Goal: Find specific page/section: Find specific page/section

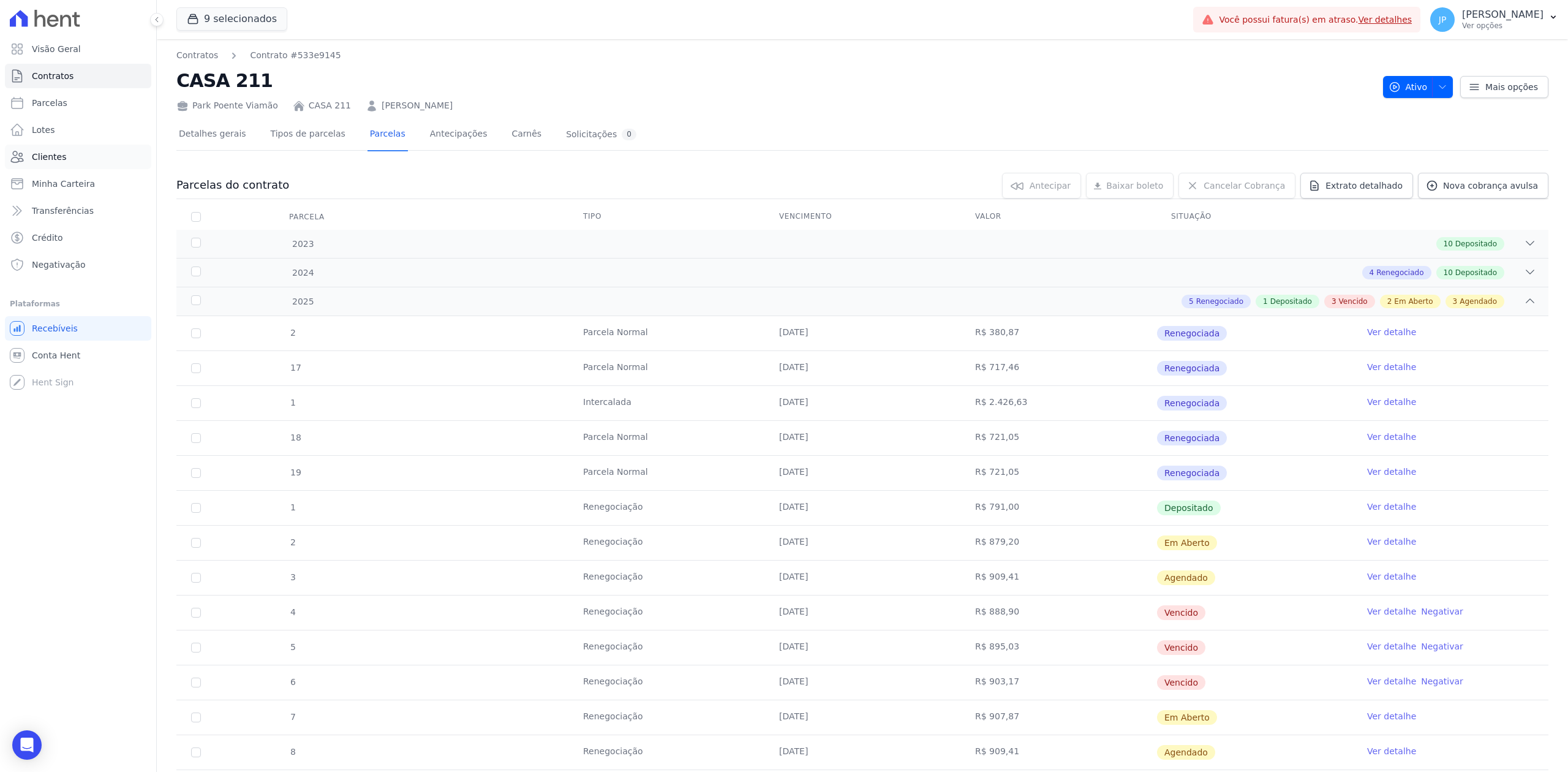
drag, startPoint x: 0, startPoint y: 0, endPoint x: 41, endPoint y: 166, distance: 171.0
click at [41, 166] on link "Clientes" at bounding box center [78, 157] width 146 height 25
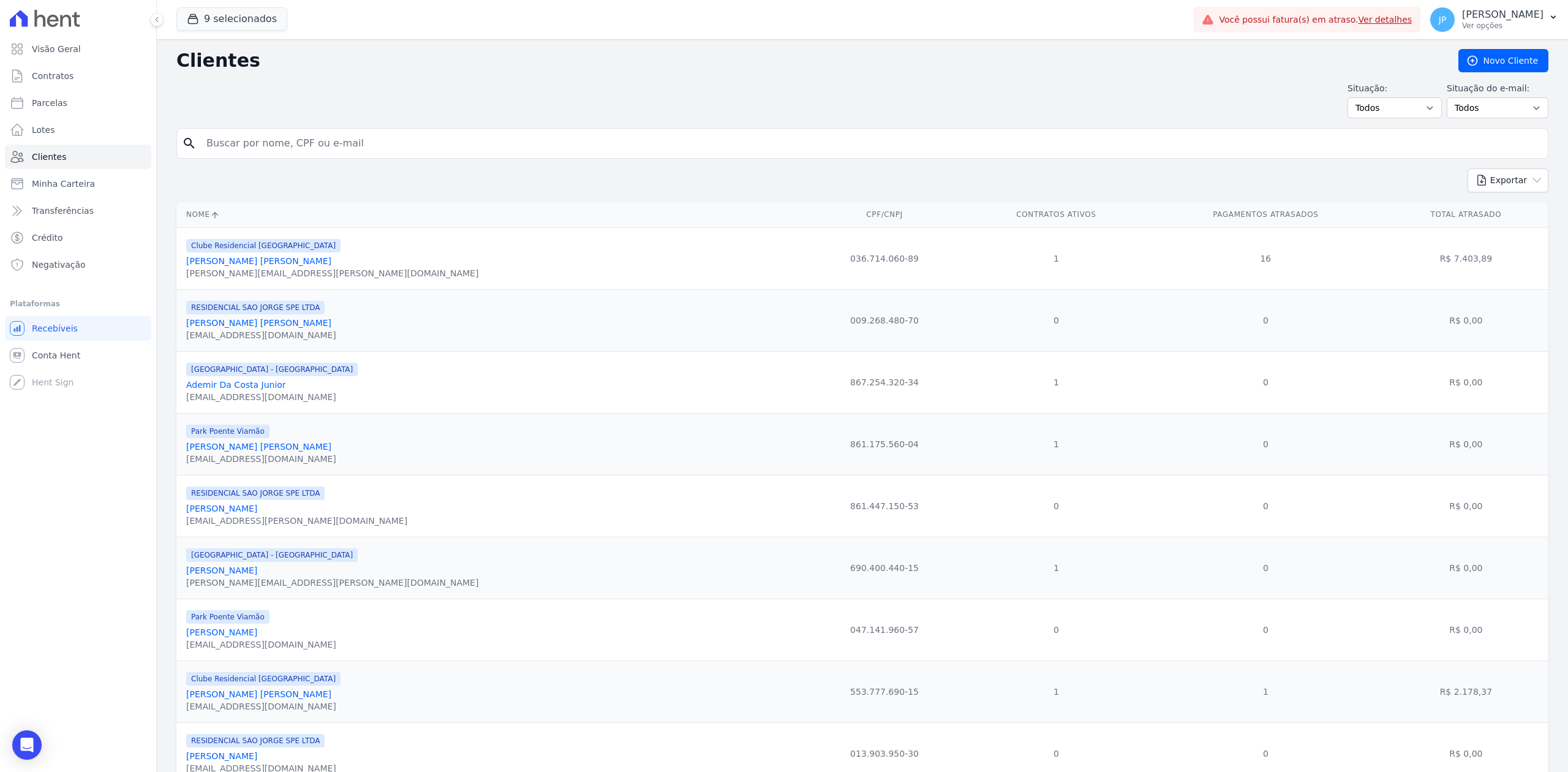
type input "[URL][DOMAIN_NAME]"
click at [288, 145] on input "[URL][DOMAIN_NAME]" at bounding box center [871, 143] width 1344 height 25
click at [423, 150] on input "[URL][DOMAIN_NAME]" at bounding box center [871, 143] width 1344 height 25
drag, startPoint x: 423, startPoint y: 150, endPoint x: -51, endPoint y: 146, distance: 474.0
click at [0, 146] on html "Visão Geral Contratos [GEOGRAPHIC_DATA] Lotes Clientes Minha Carteira Transferê…" at bounding box center [784, 386] width 1568 height 772
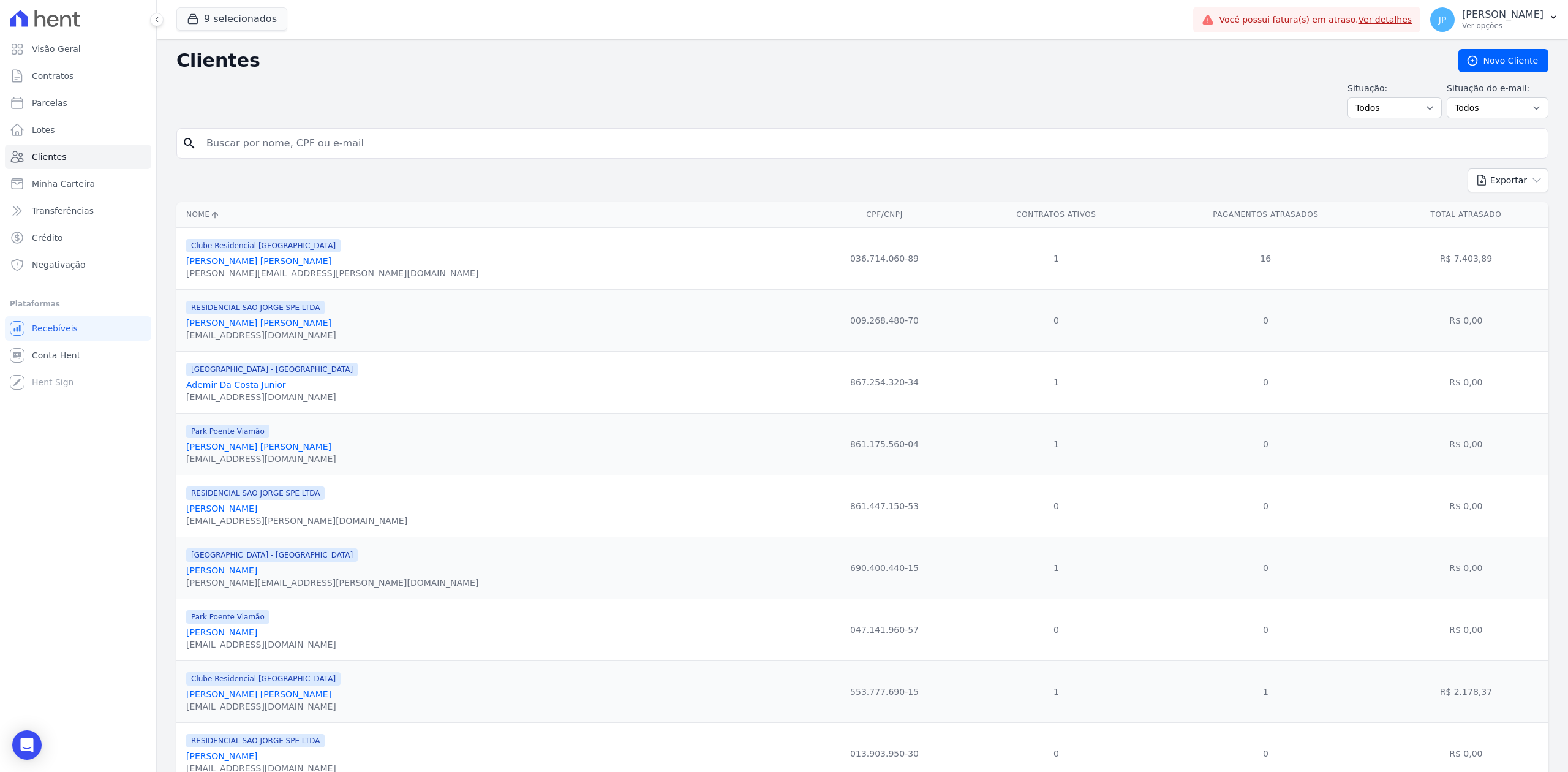
paste input "[PERSON_NAME],"
type input "[PERSON_NAME],"
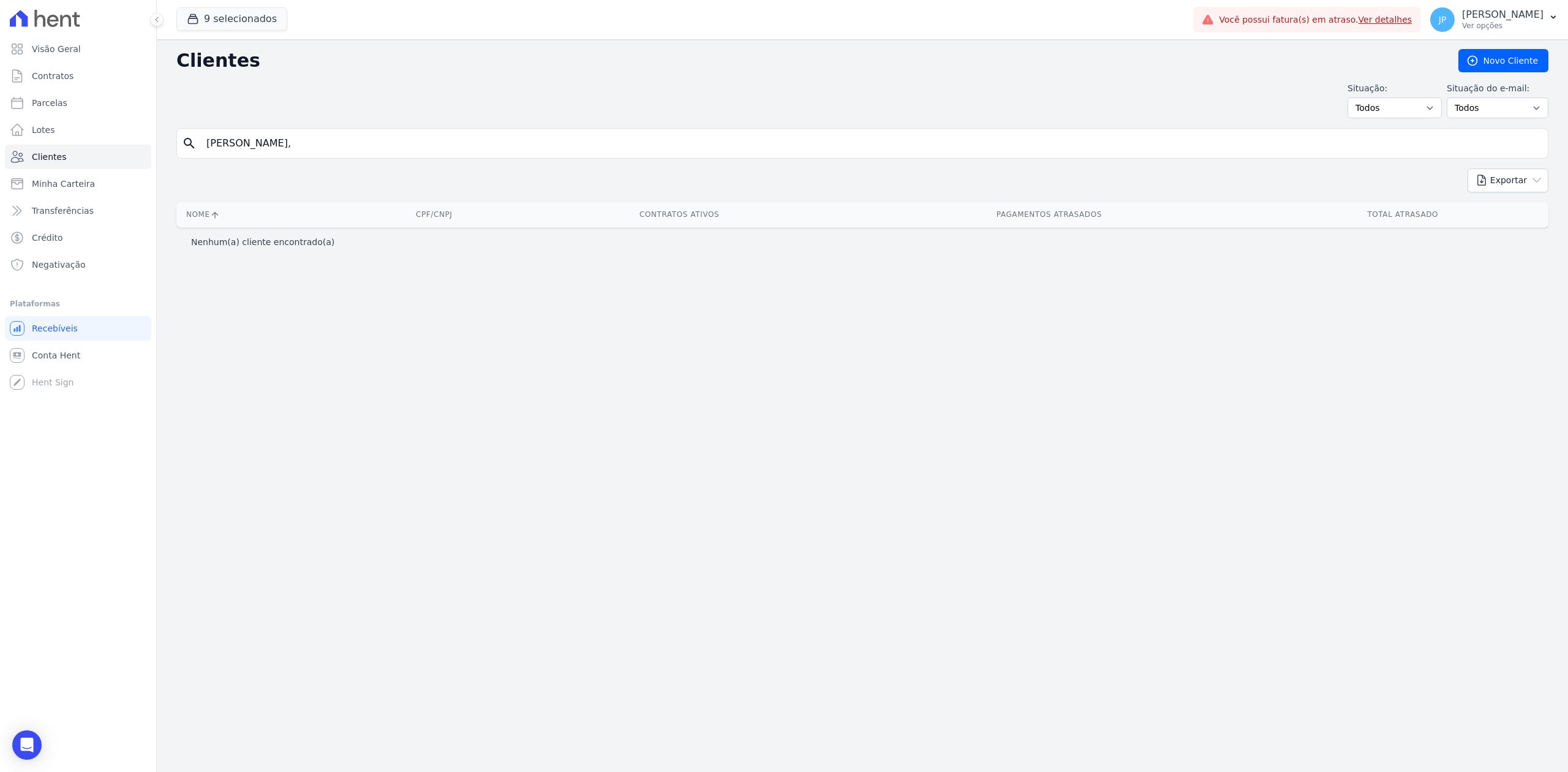
click at [373, 158] on div "search [PERSON_NAME]," at bounding box center [862, 143] width 1372 height 31
click at [376, 141] on input "[PERSON_NAME]," at bounding box center [871, 143] width 1344 height 25
type input "[PERSON_NAME]"
click at [376, 141] on input "[PERSON_NAME]" at bounding box center [871, 143] width 1344 height 25
type input "[PERSON_NAME]"
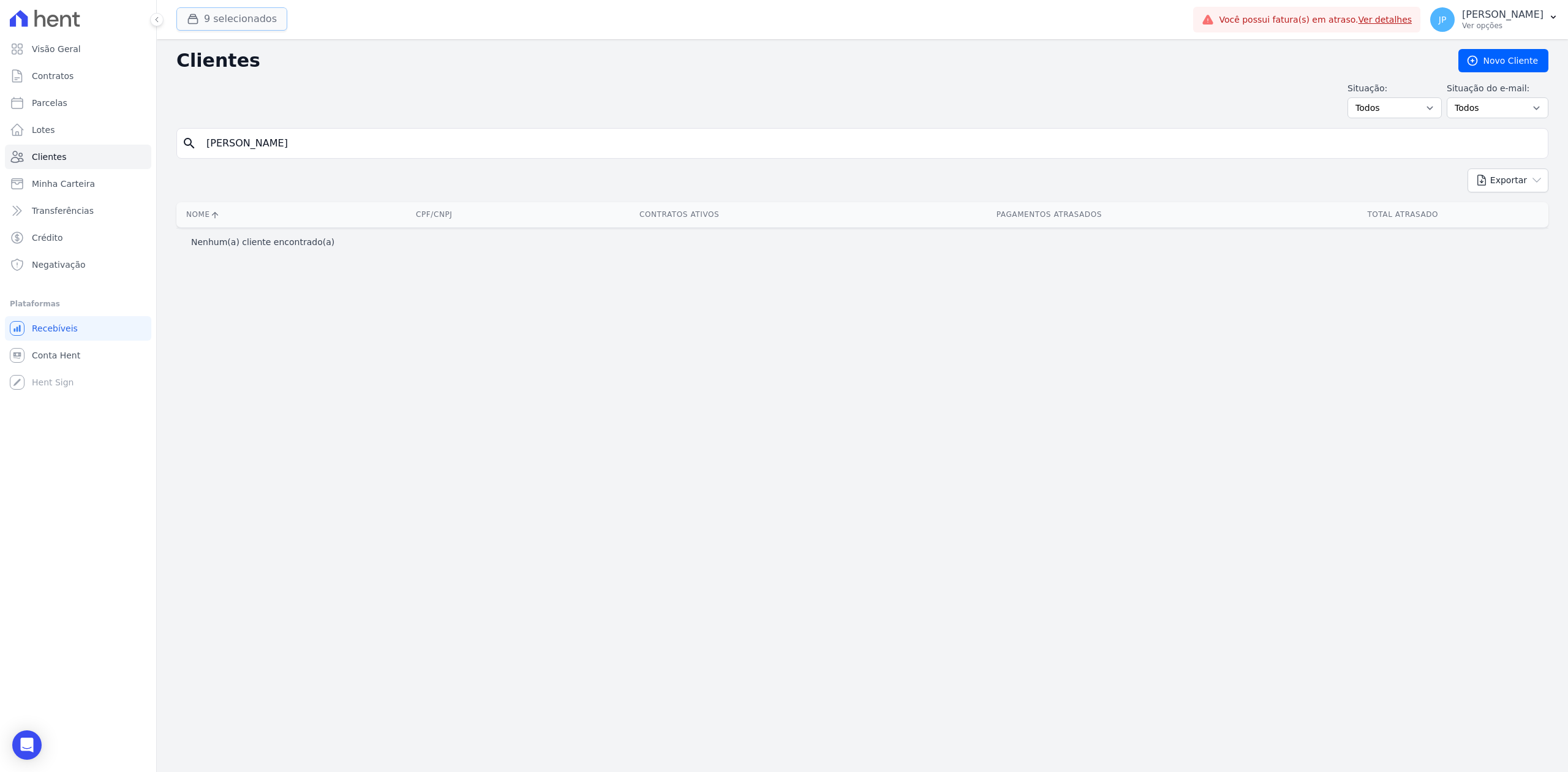
click at [207, 13] on button "9 selecionados" at bounding box center [232, 19] width 111 height 23
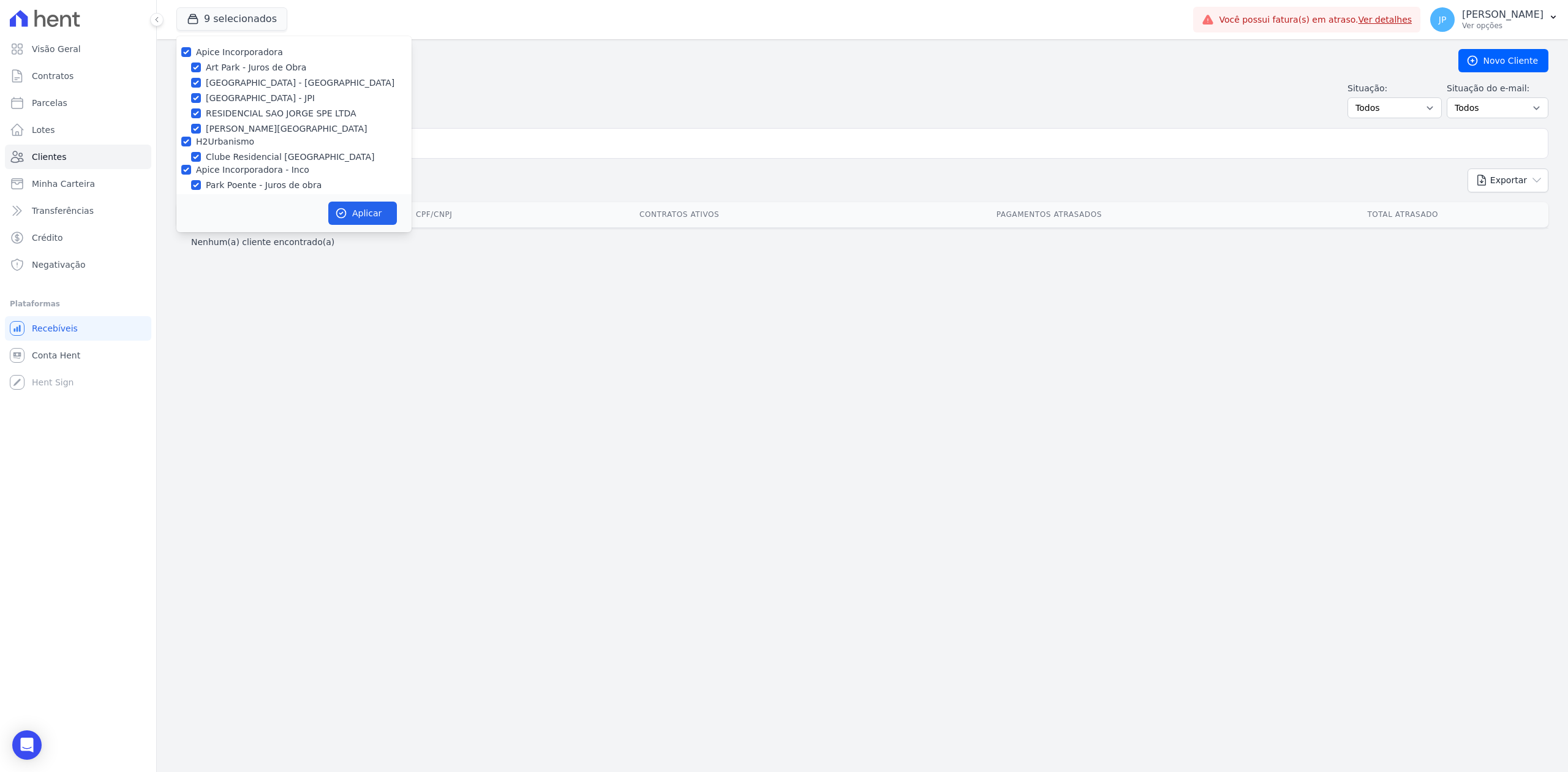
click at [631, 95] on div "Situação: Todos Adimplentes Inadimplentes Situação do e-mail: Todos Confirmado …" at bounding box center [862, 100] width 1372 height 36
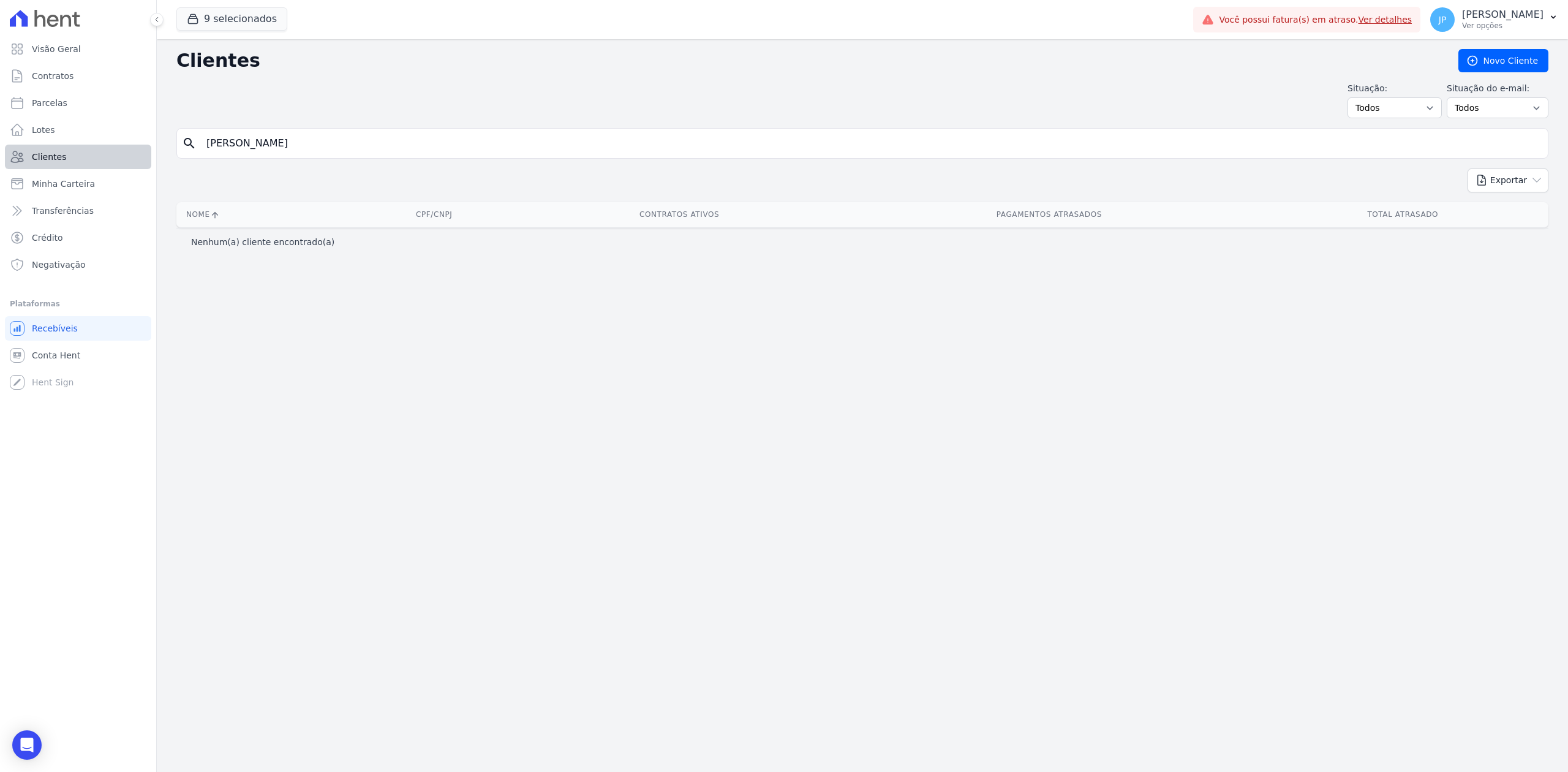
drag, startPoint x: 324, startPoint y: 131, endPoint x: 98, endPoint y: 161, distance: 228.0
click at [99, 162] on div "Visão Geral Contratos [GEOGRAPHIC_DATA] Lotes Clientes Minha Carteira Transferê…" at bounding box center [784, 386] width 1568 height 772
paste input "[PERSON_NAME] [PERSON_NAME]"
type input "[PERSON_NAME] [PERSON_NAME]"
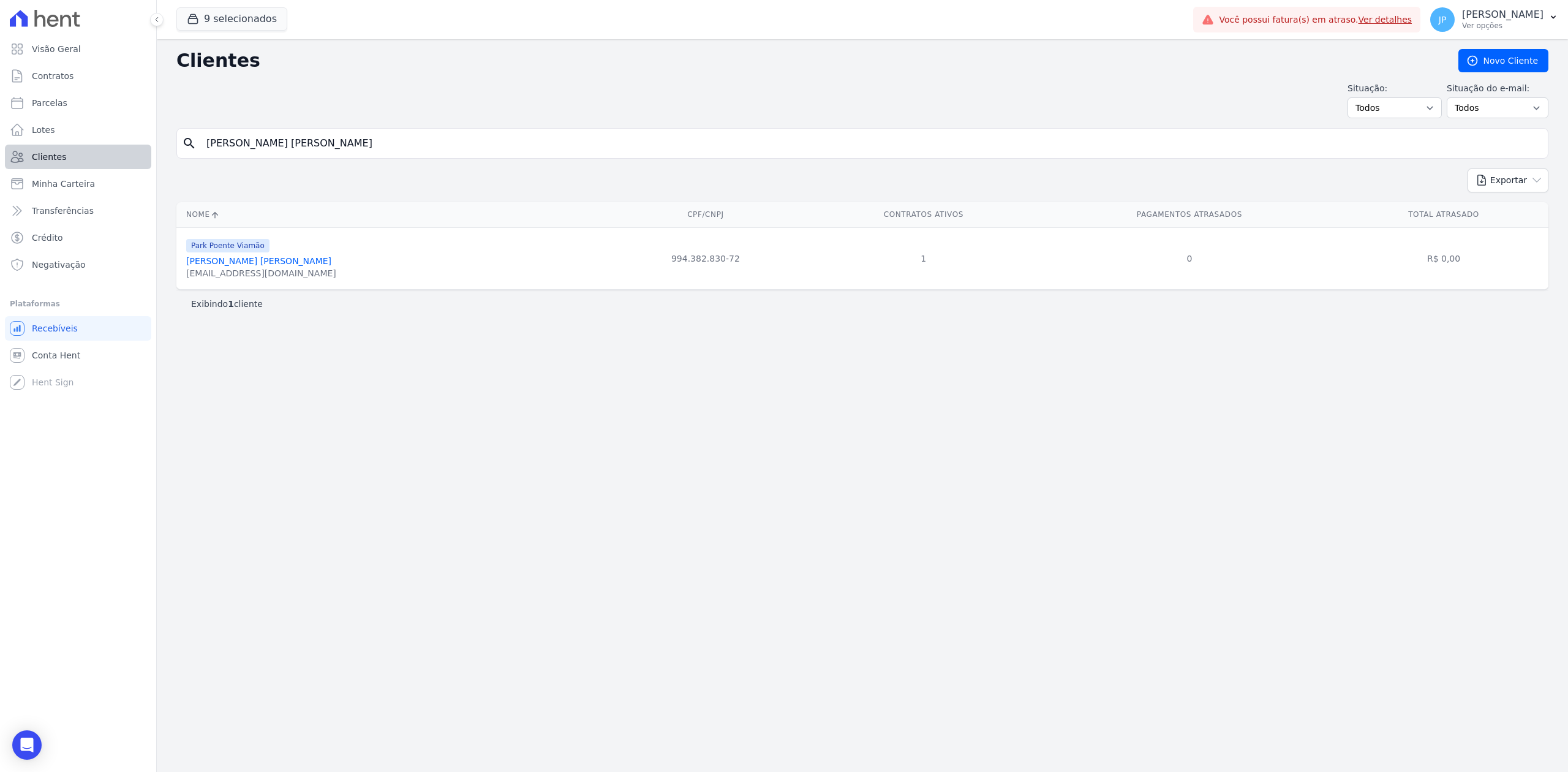
drag, startPoint x: 415, startPoint y: 141, endPoint x: 17, endPoint y: 162, distance: 398.6
click at [25, 163] on div "Visão Geral Contratos [GEOGRAPHIC_DATA] Lotes Clientes Minha Carteira Transferê…" at bounding box center [784, 386] width 1568 height 772
paste input "[PERSON_NAME] [PERSON_NAME] [PERSON_NAME]"
type input "[PERSON_NAME] [PERSON_NAME] [PERSON_NAME]"
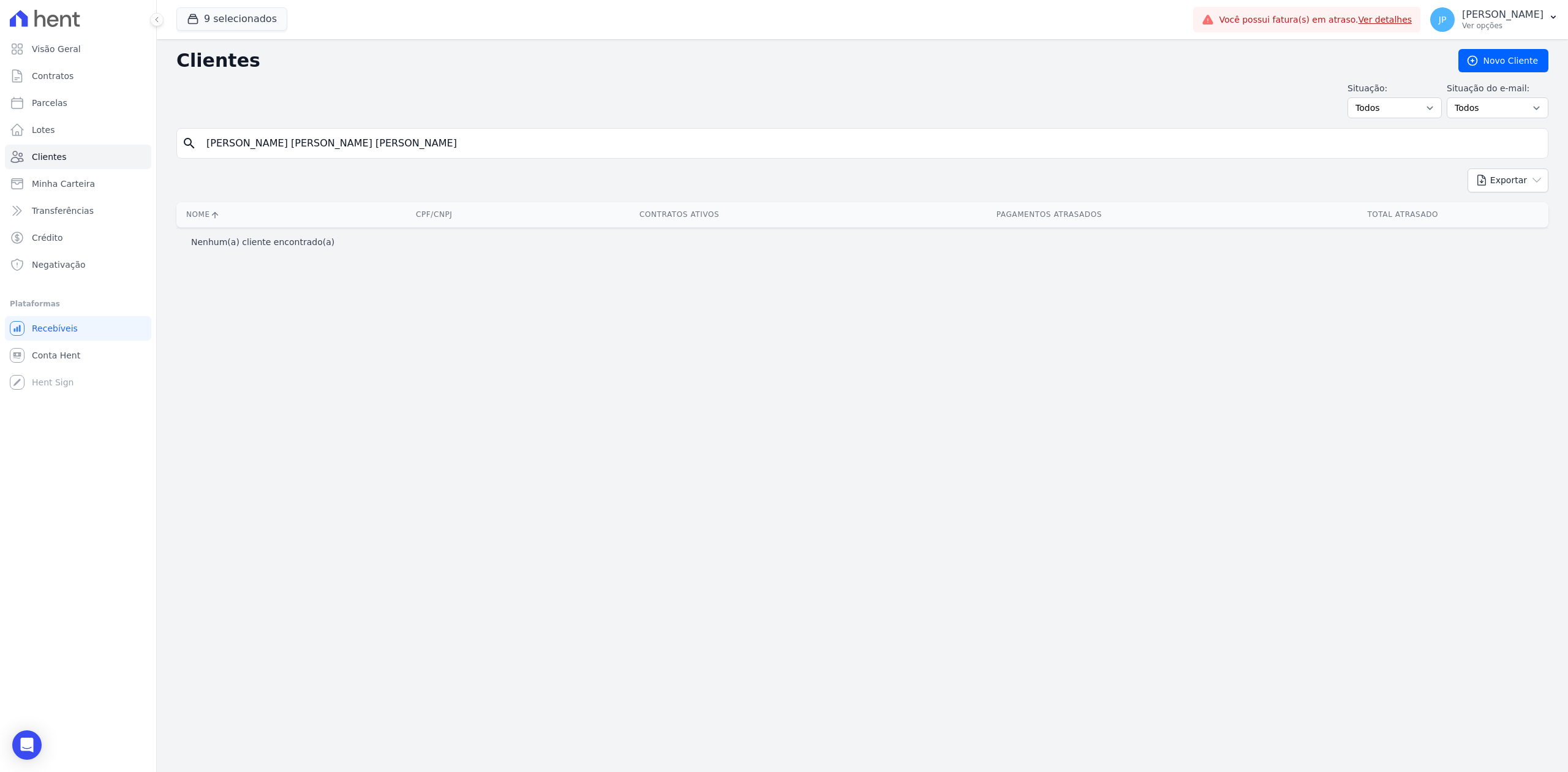
drag, startPoint x: 314, startPoint y: 292, endPoint x: 295, endPoint y: 196, distance: 97.9
click at [295, 216] on div "Clientes [GEOGRAPHIC_DATA] Situação: Todos Adimplentes Inadimplentes Situação d…" at bounding box center [861, 405] width 1411 height 732
click at [391, 146] on input "[PERSON_NAME] [PERSON_NAME] [PERSON_NAME]" at bounding box center [871, 143] width 1344 height 25
drag, startPoint x: 391, startPoint y: 146, endPoint x: 311, endPoint y: 145, distance: 80.0
click at [311, 145] on input "[PERSON_NAME] [PERSON_NAME] [PERSON_NAME]" at bounding box center [871, 143] width 1344 height 25
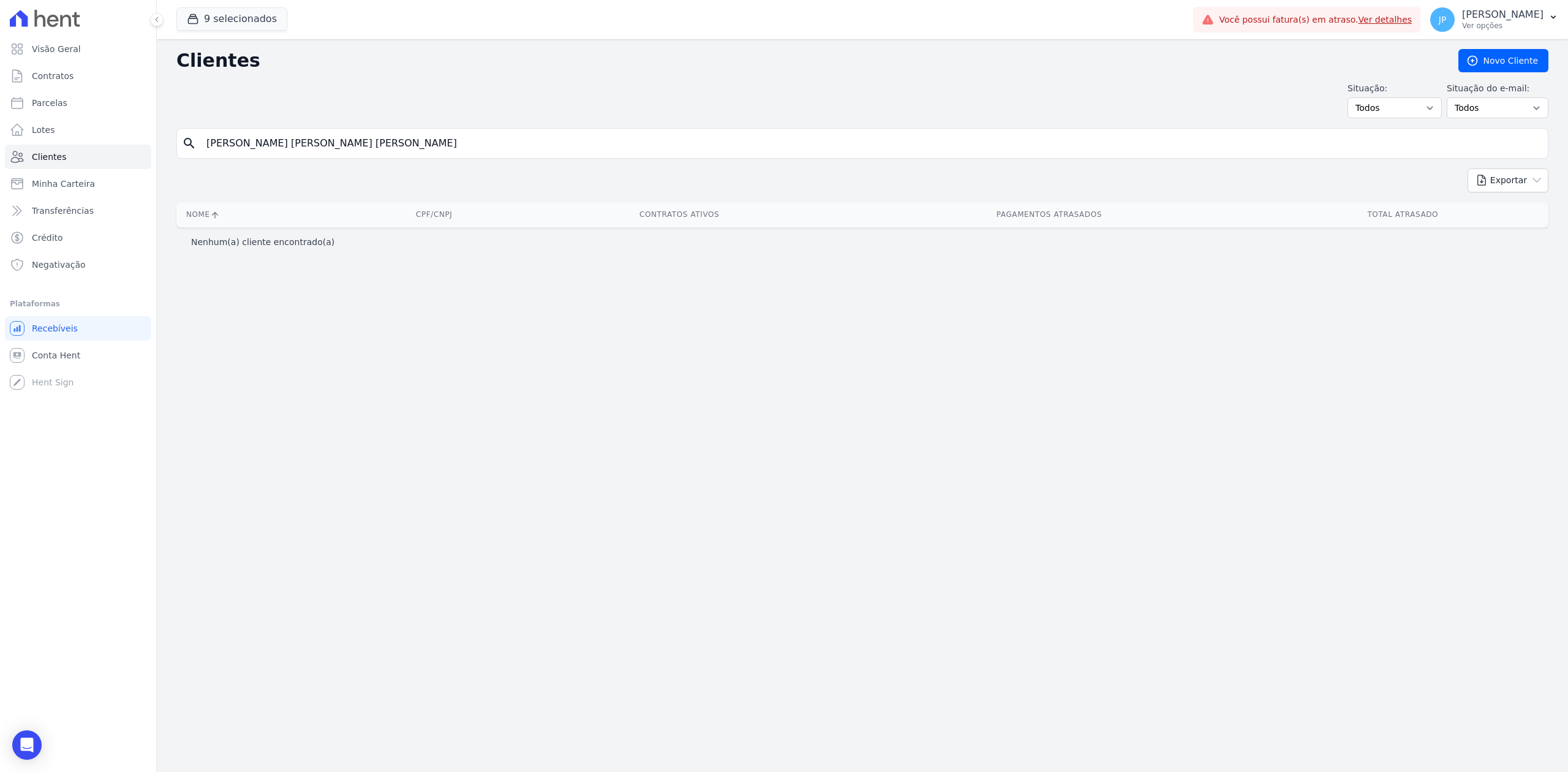
click at [311, 145] on input "[PERSON_NAME] [PERSON_NAME] [PERSON_NAME]" at bounding box center [871, 143] width 1344 height 25
type input "[PERSON_NAME] [PERSON_NAME] TOS [PERSON_NAME]"
drag, startPoint x: 388, startPoint y: 146, endPoint x: 310, endPoint y: 153, distance: 78.3
click at [310, 153] on input "[PERSON_NAME] [PERSON_NAME] TOS [PERSON_NAME]" at bounding box center [871, 143] width 1344 height 25
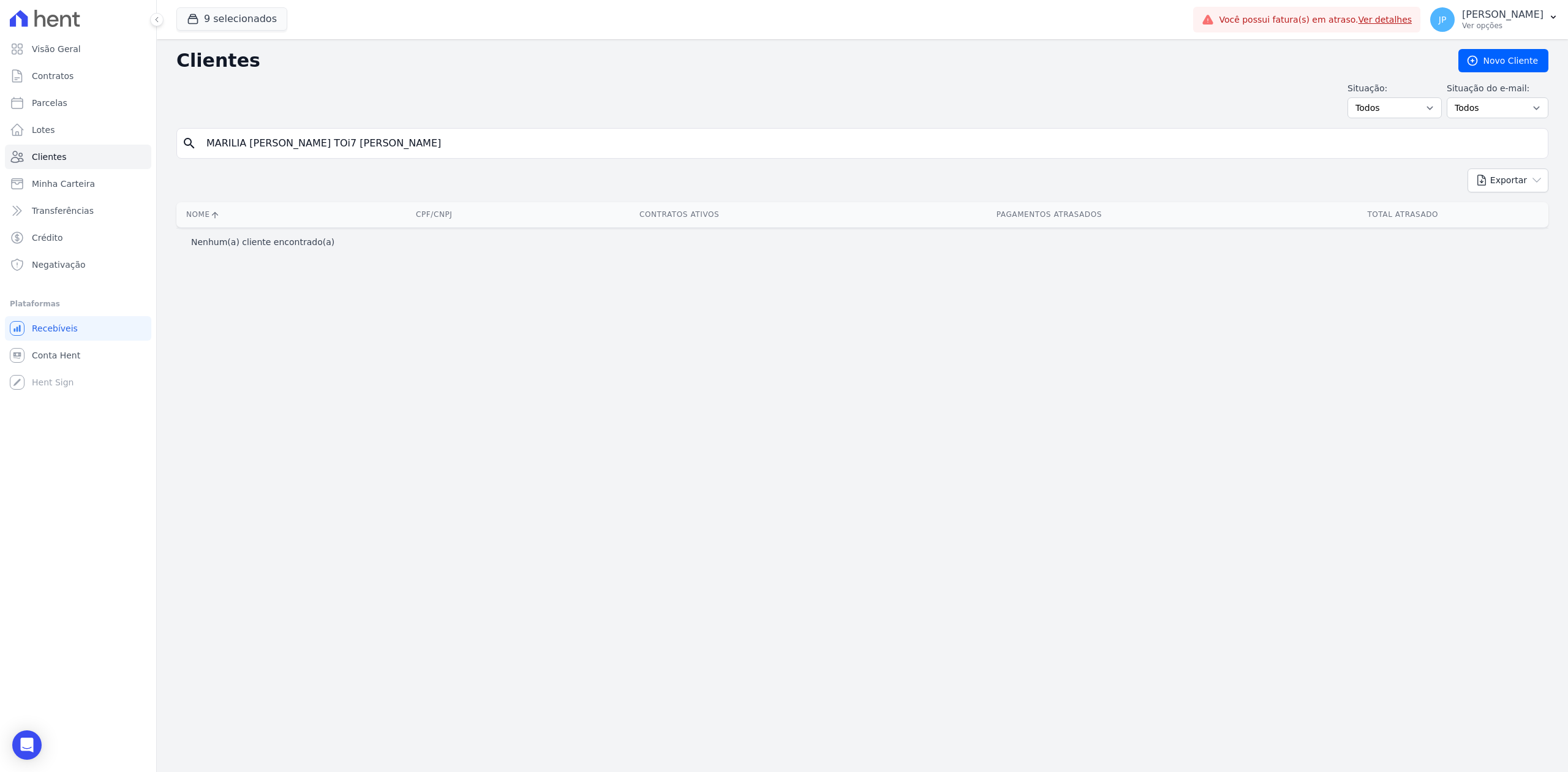
type input "MARILIA [PERSON_NAME] TOi7 [PERSON_NAME]"
drag, startPoint x: 410, startPoint y: 131, endPoint x: 300, endPoint y: 147, distance: 111.2
click at [300, 147] on input "MARILIA [PERSON_NAME] TOi7 [PERSON_NAME]" at bounding box center [871, 143] width 1344 height 25
type input "[PERSON_NAME] [PERSON_NAME]"
